Goal: Task Accomplishment & Management: Use online tool/utility

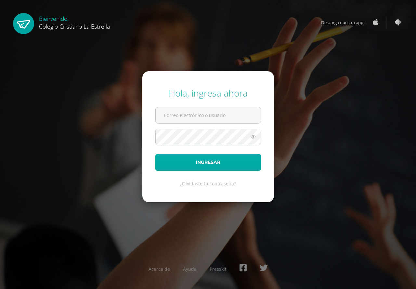
type input "[EMAIL_ADDRESS][DOMAIN_NAME]"
click at [168, 159] on button "Ingresar" at bounding box center [208, 162] width 106 height 17
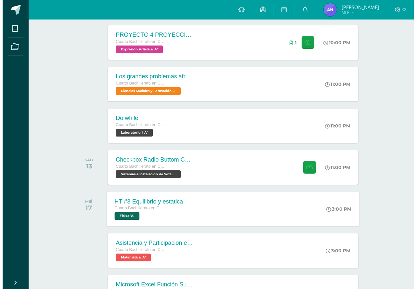
scroll to position [145, 0]
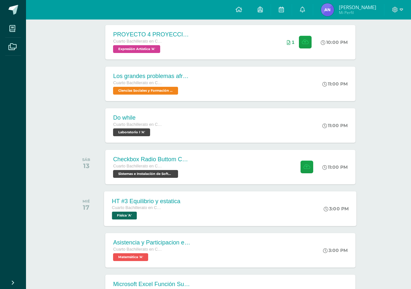
click at [170, 157] on div "Checkbox Radio Buttom Cajas de Selección" at bounding box center [152, 159] width 78 height 7
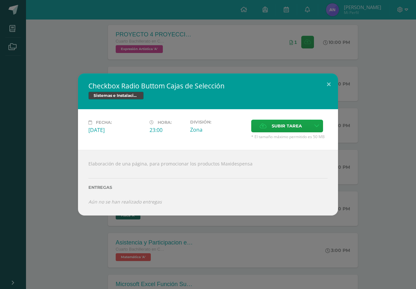
drag, startPoint x: 96, startPoint y: 82, endPoint x: 164, endPoint y: 86, distance: 68.4
click at [163, 86] on h2 "Checkbox Radio Buttom Cajas de Selección" at bounding box center [207, 85] width 239 height 9
click at [226, 80] on div "Checkbox Radio Buttom Cajas de Selección Sistemas e Instalación de Software" at bounding box center [208, 91] width 260 height 36
click at [227, 80] on div "Checkbox Radio Buttom Cajas de Selección Sistemas e Instalación de Software" at bounding box center [208, 91] width 260 height 36
drag, startPoint x: 227, startPoint y: 80, endPoint x: 214, endPoint y: 99, distance: 23.0
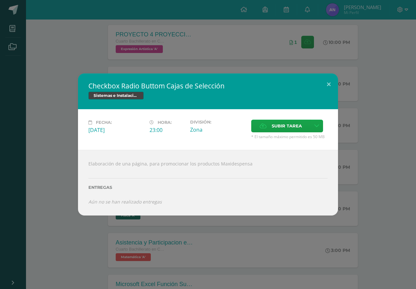
click at [214, 99] on div "Checkbox Radio Buttom Cajas de Selección Sistemas e Instalación de Software" at bounding box center [208, 91] width 260 height 36
drag, startPoint x: 83, startPoint y: 161, endPoint x: 255, endPoint y: 168, distance: 172.4
click at [255, 168] on div "Elaboración de una página, para promocionar los productos Maxidespensa Entregas…" at bounding box center [208, 183] width 260 height 66
copy div "Elaboración de una página, para promocionar los productos Maxidespensa"
